Goal: Task Accomplishment & Management: Complete application form

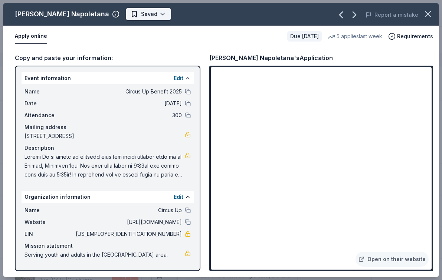
click at [159, 16] on html "10% Circus Up Benefit 2025 Track · 13 Discover Plus trial ends on 12PM[DATE] $1…" at bounding box center [221, 140] width 442 height 280
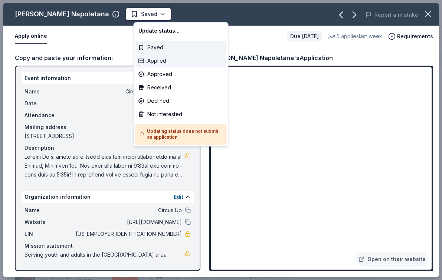
click at [158, 61] on div "Applied" at bounding box center [180, 60] width 91 height 13
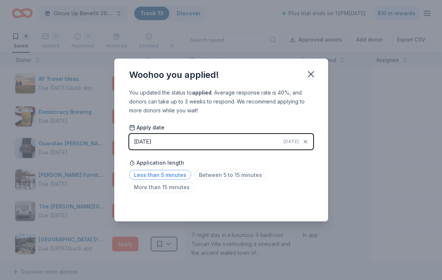
click at [166, 176] on span "Less than 5 minutes" at bounding box center [160, 175] width 62 height 10
click at [314, 79] on icon "button" at bounding box center [311, 74] width 10 height 10
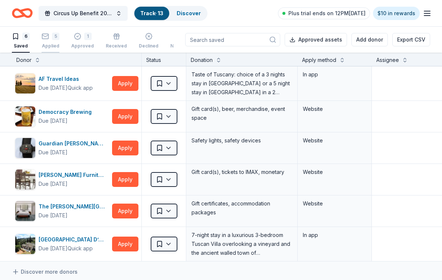
click at [54, 41] on div "5 Applied" at bounding box center [51, 41] width 18 height 16
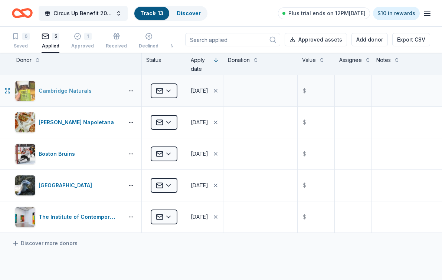
click at [66, 92] on div "Cambridge Naturals" at bounding box center [67, 90] width 56 height 9
click at [147, 43] on div "Declined" at bounding box center [149, 46] width 20 height 6
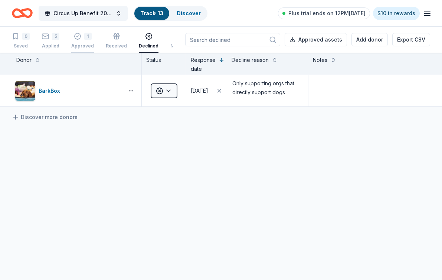
click at [81, 43] on div "Approved" at bounding box center [82, 46] width 23 height 6
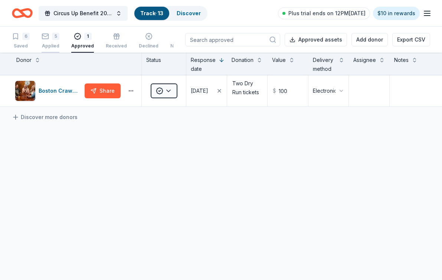
click at [53, 42] on div "5 Applied" at bounding box center [51, 41] width 18 height 16
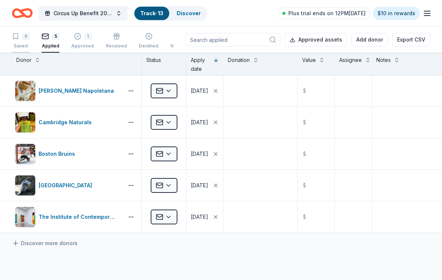
click at [23, 45] on div "Saved" at bounding box center [21, 46] width 18 height 6
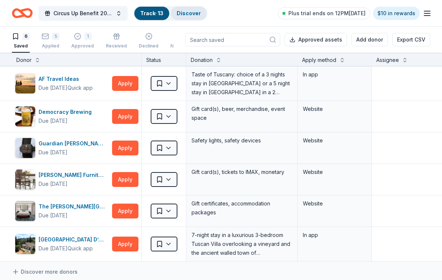
click at [185, 17] on div "Discover" at bounding box center [189, 13] width 36 height 13
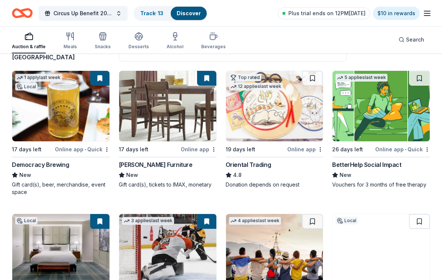
scroll to position [70, 0]
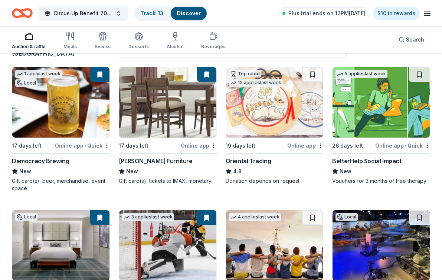
click at [375, 181] on div "Vouchers for 3 months of free therapy" at bounding box center [381, 180] width 98 height 7
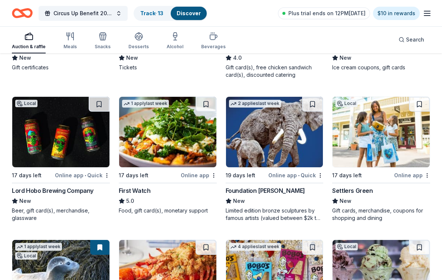
scroll to position [616, 0]
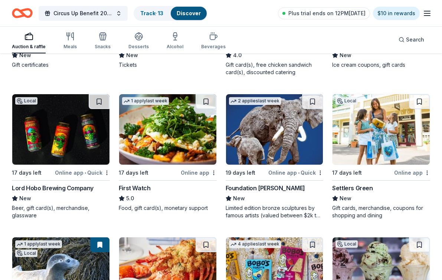
click at [284, 213] on div "Limited edition bronze sculptures by famous artists (valued between $2k to $7k;…" at bounding box center [275, 211] width 98 height 15
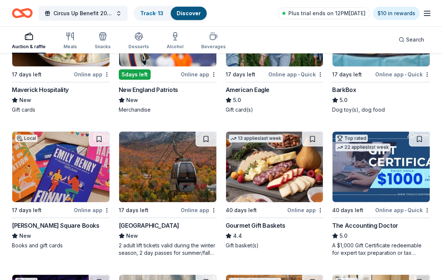
scroll to position [996, 0]
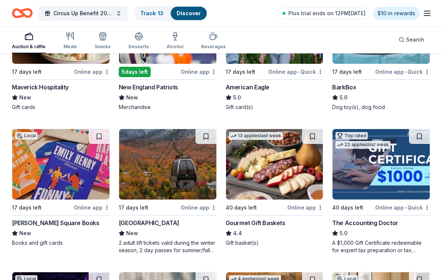
click at [62, 222] on div "Porter Square Books" at bounding box center [56, 223] width 88 height 9
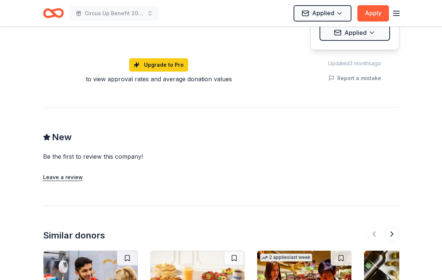
scroll to position [549, 0]
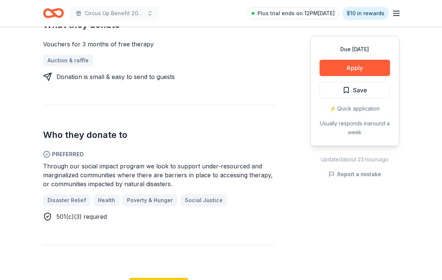
scroll to position [333, 0]
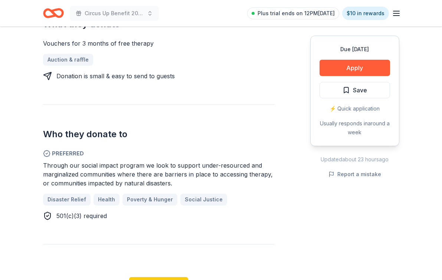
drag, startPoint x: 193, startPoint y: 184, endPoint x: 191, endPoint y: 155, distance: 29.0
click at [191, 155] on div "Preferred Through our social impact program we look to support under-resourced …" at bounding box center [159, 184] width 232 height 71
drag, startPoint x: 131, startPoint y: 163, endPoint x: 131, endPoint y: 184, distance: 21.5
click at [131, 184] on span "Through our social impact program we look to support under-resourced and margin…" at bounding box center [158, 174] width 230 height 25
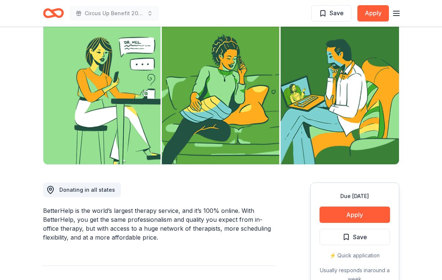
scroll to position [0, 0]
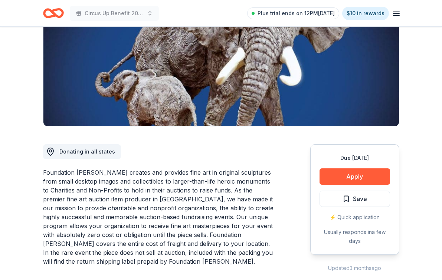
scroll to position [99, 0]
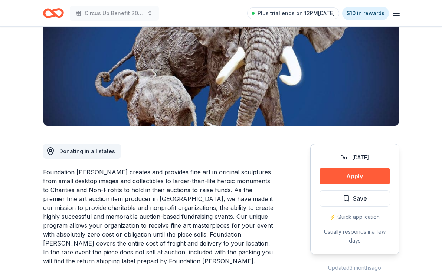
drag, startPoint x: 151, startPoint y: 166, endPoint x: 132, endPoint y: 228, distance: 64.9
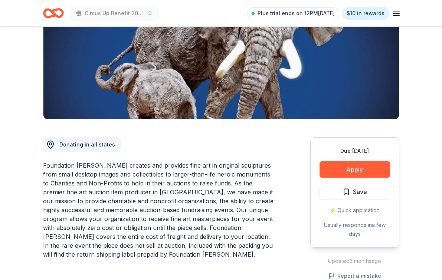
scroll to position [107, 0]
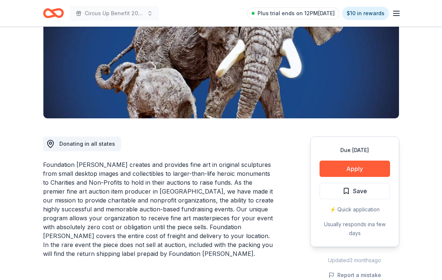
drag, startPoint x: 146, startPoint y: 259, endPoint x: 166, endPoint y: 141, distance: 120.0
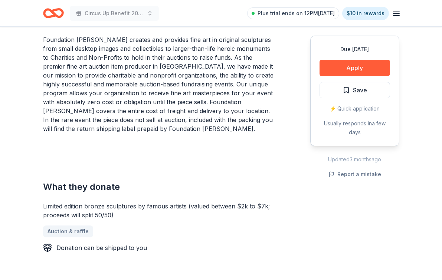
scroll to position [0, 0]
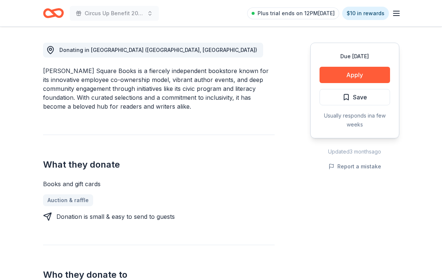
scroll to position [201, 0]
click at [349, 75] on button "Apply" at bounding box center [355, 74] width 71 height 16
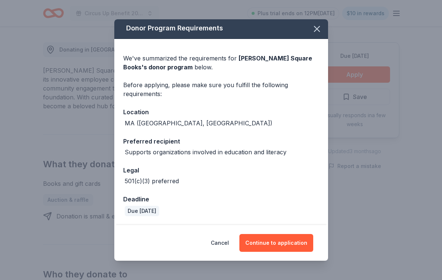
scroll to position [0, 0]
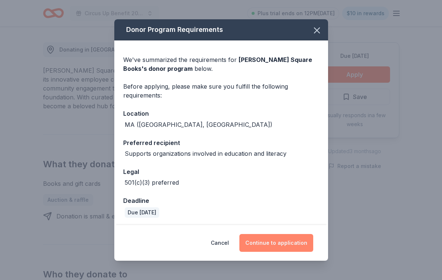
click at [259, 239] on button "Continue to application" at bounding box center [276, 243] width 74 height 18
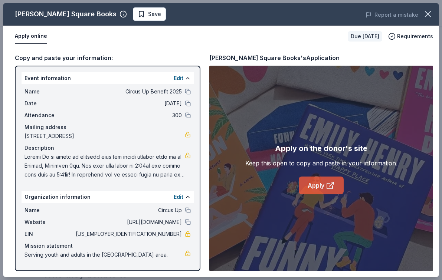
click at [330, 191] on link "Apply" at bounding box center [321, 186] width 45 height 18
